Goal: Find specific page/section: Find specific page/section

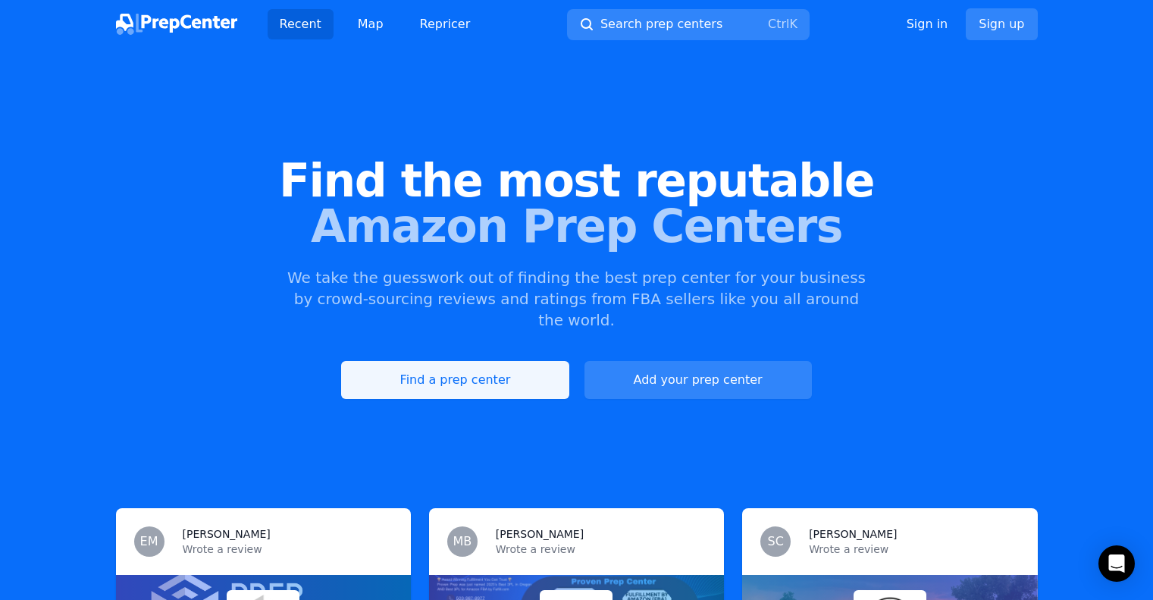
click at [506, 373] on link "Find a prep center" at bounding box center [454, 380] width 227 height 38
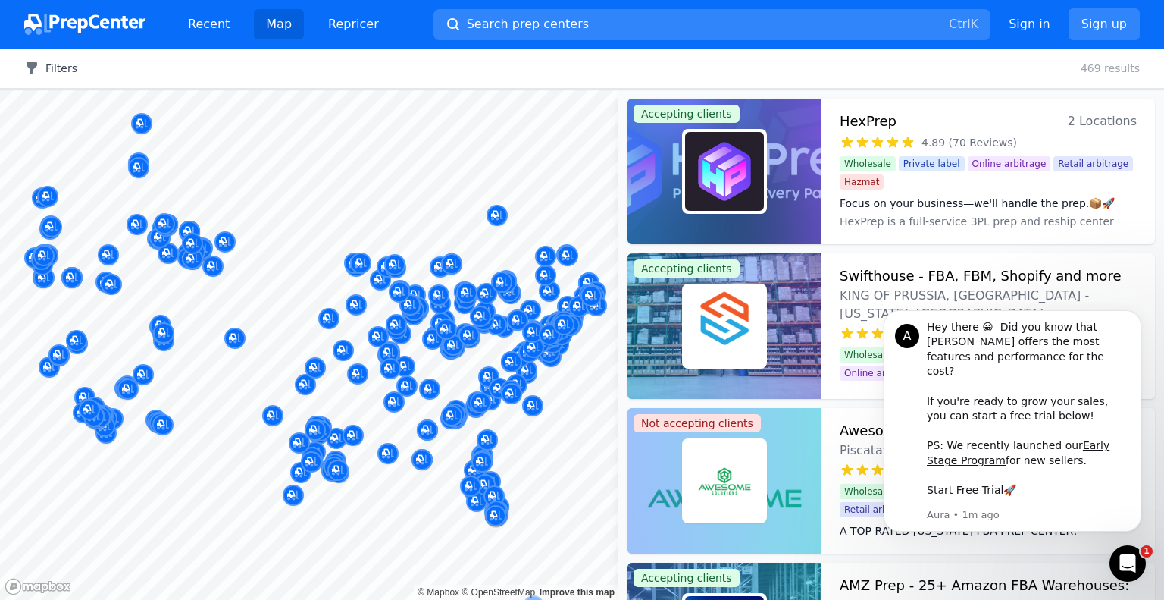
click at [63, 69] on button "Filters" at bounding box center [50, 68] width 53 height 15
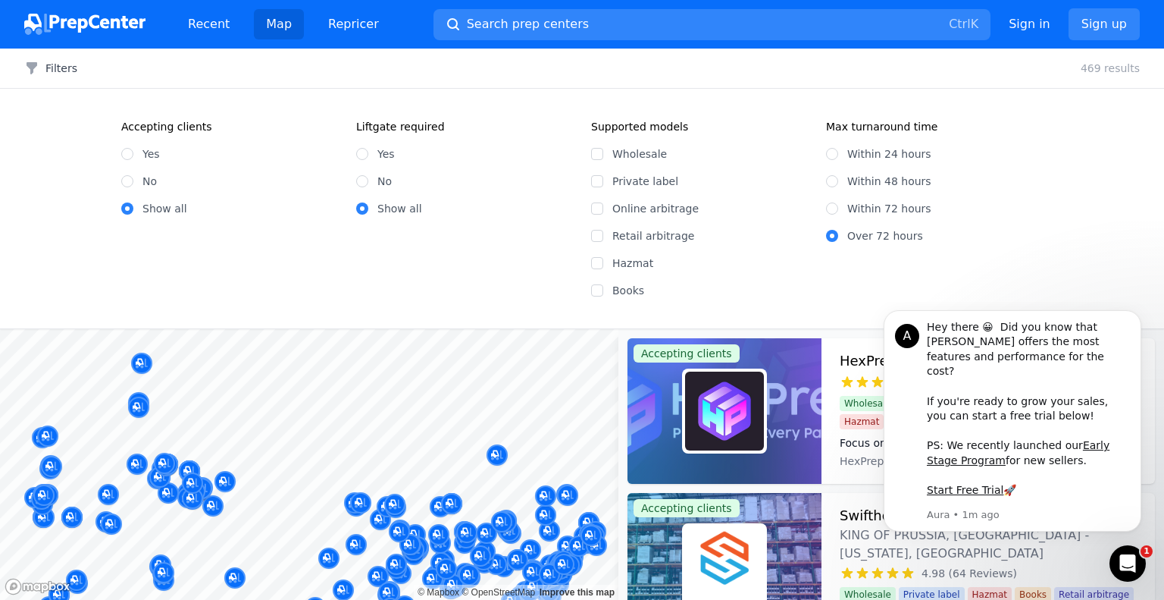
click at [155, 149] on label "Yes" at bounding box center [150, 153] width 17 height 15
click at [133, 149] on input "Yes" at bounding box center [127, 154] width 12 height 12
radio input "true"
click at [603, 153] on input "Wholesale" at bounding box center [597, 154] width 12 height 12
checkbox input "true"
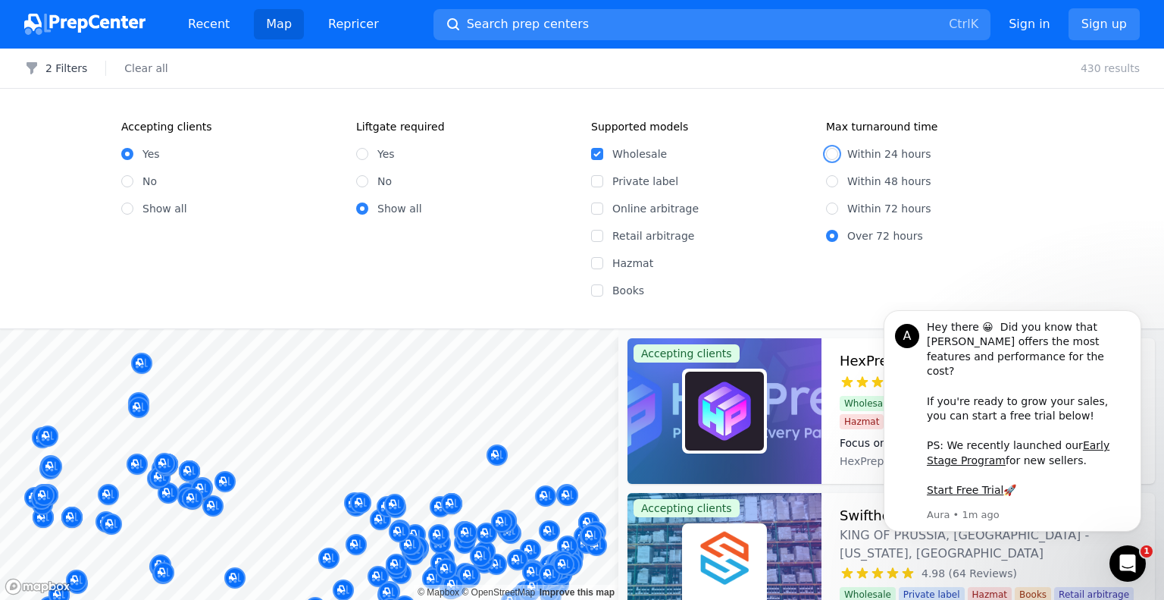
click at [833, 155] on input "Within 24 hours" at bounding box center [832, 154] width 12 height 12
radio input "true"
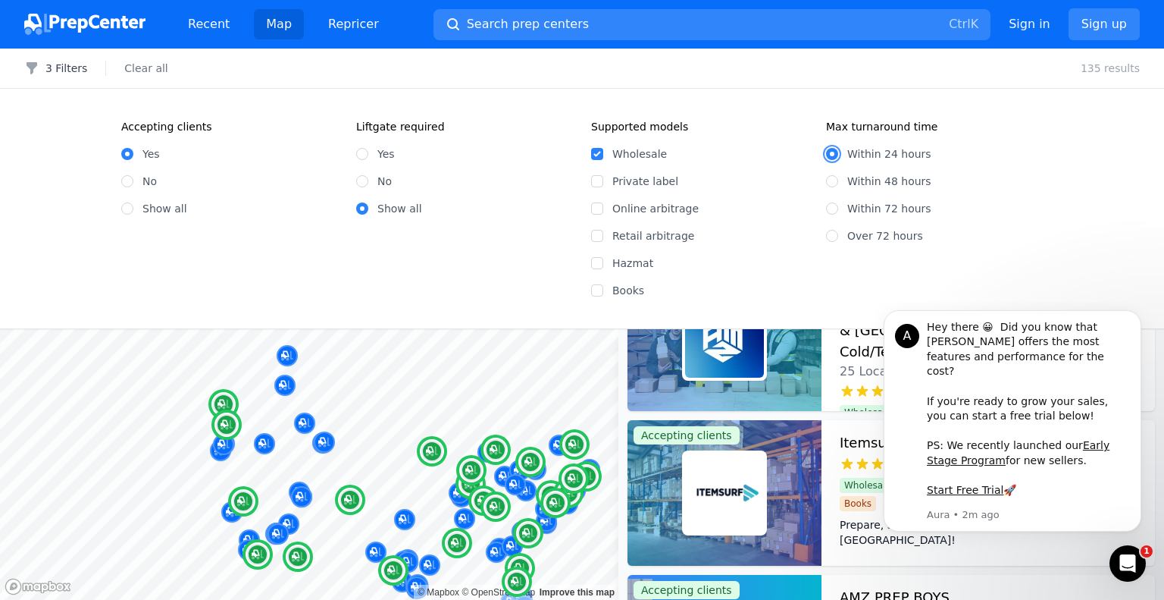
scroll to position [531, 0]
